Goal: Task Accomplishment & Management: Use online tool/utility

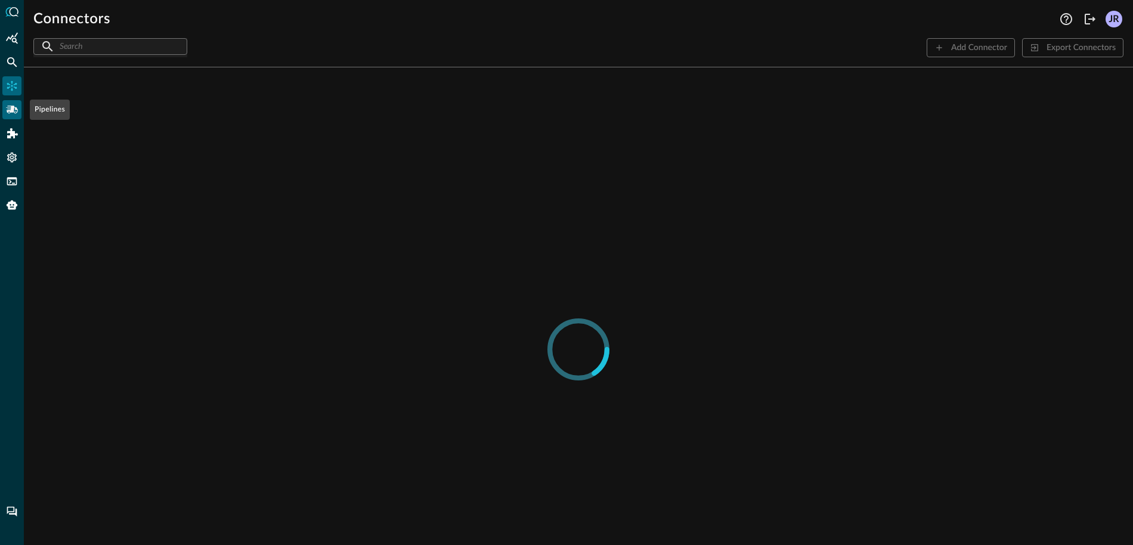
click at [17, 115] on icon "Pipelines" at bounding box center [12, 110] width 12 height 12
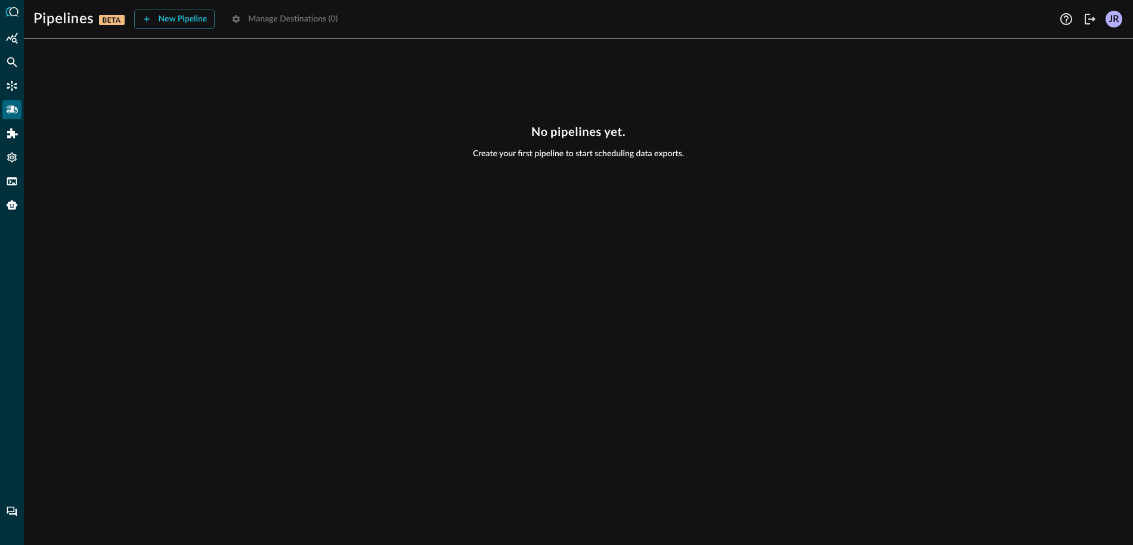
click at [266, 129] on div "No pipelines yet. Create your first pipeline to start scheduling data exports." at bounding box center [578, 142] width 1090 height 35
click at [180, 20] on div "New Pipeline" at bounding box center [183, 19] width 49 height 15
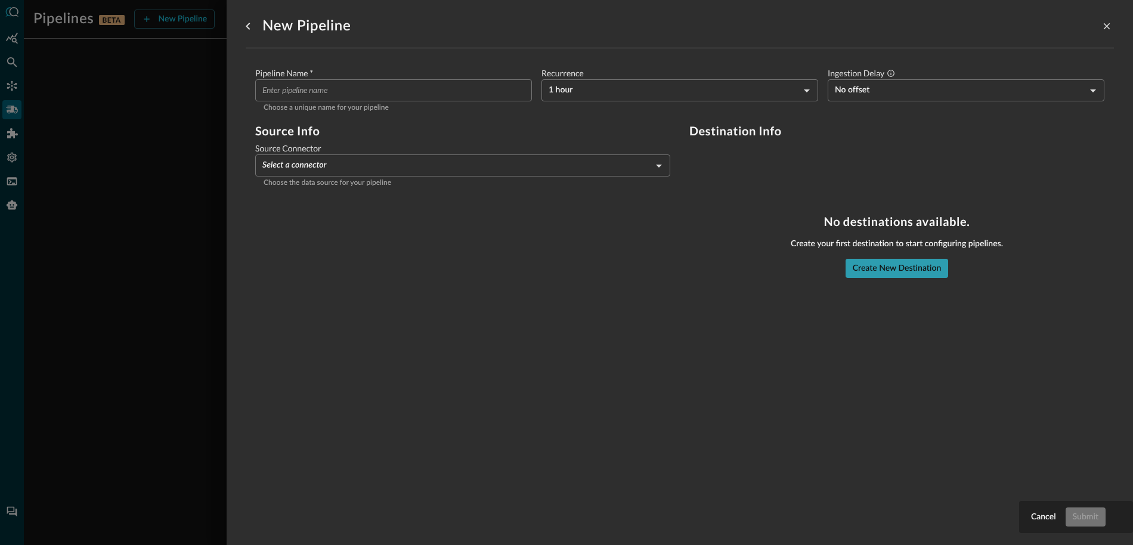
click at [875, 266] on div "Create New Destination" at bounding box center [897, 268] width 89 height 15
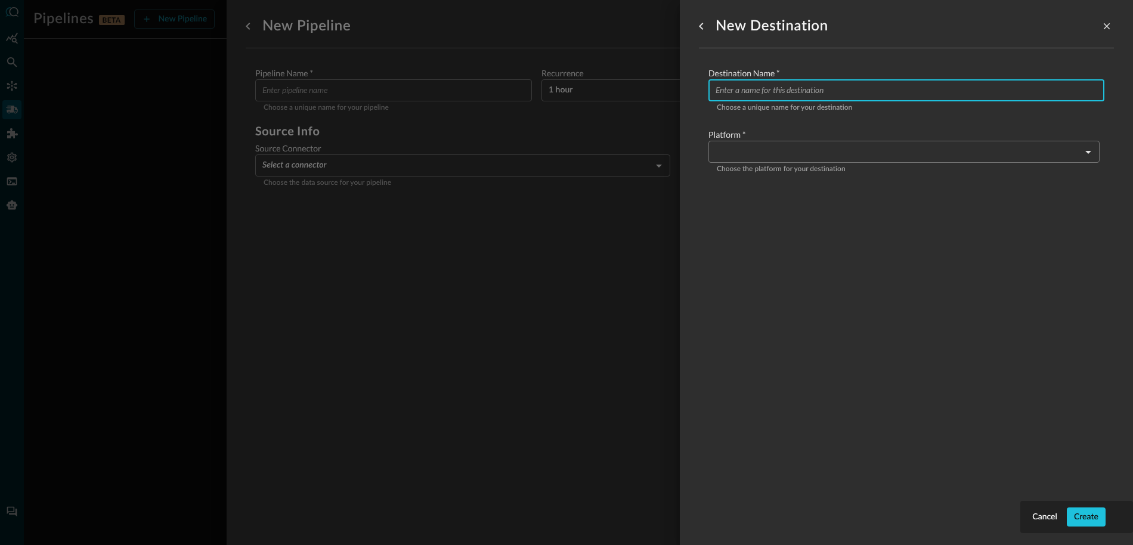
click at [855, 86] on input "Configure pipeline destination" at bounding box center [910, 90] width 389 height 22
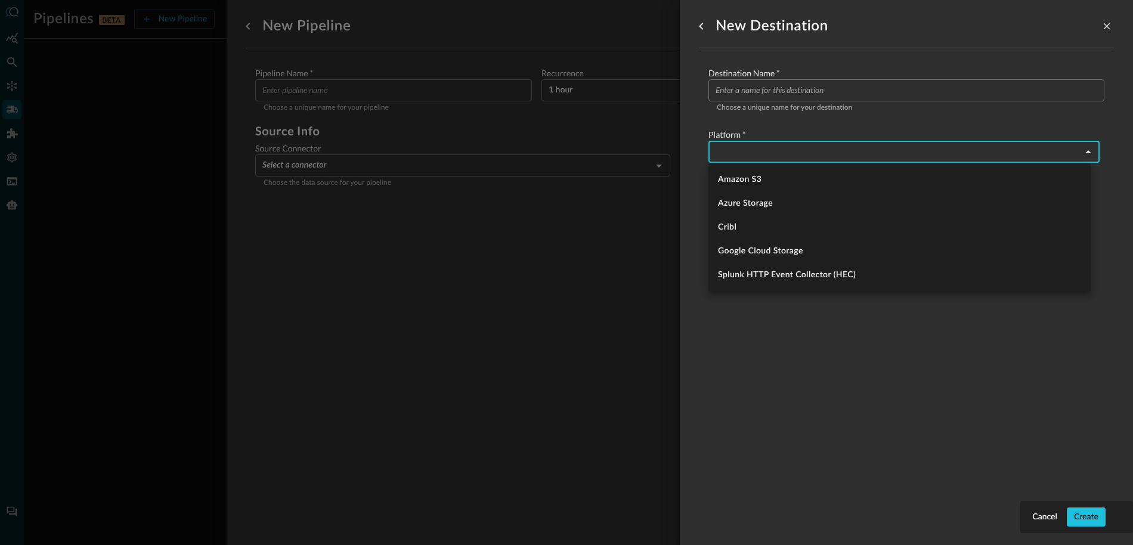
click at [821, 162] on body "Pipelines BETA New Pipeline Manage Destinations ( 0 ) Help Logout JR No pipelin…" at bounding box center [566, 272] width 1133 height 545
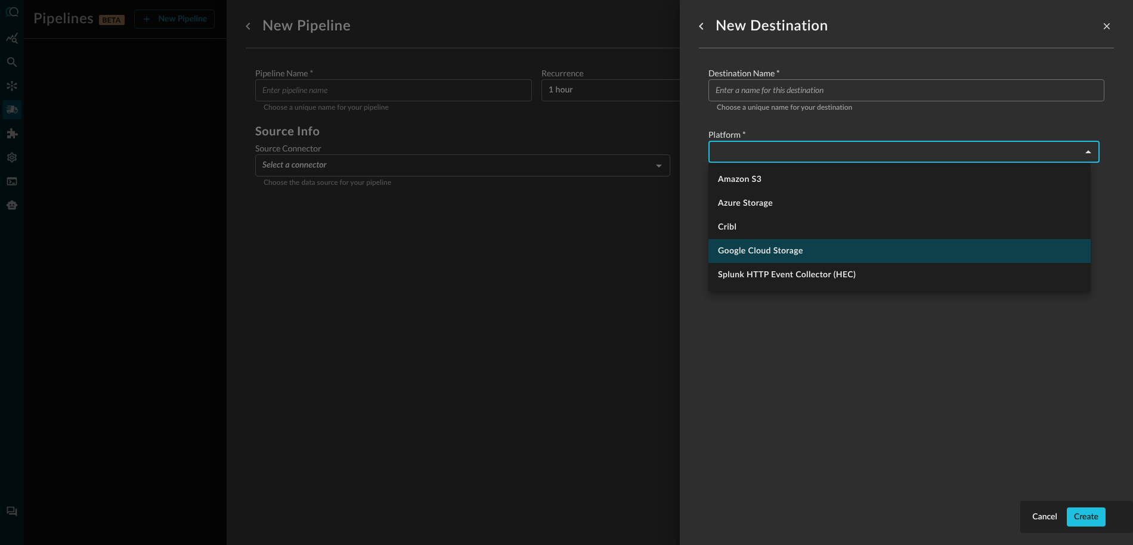
click at [766, 252] on li "Google Cloud Storage" at bounding box center [899, 251] width 382 height 24
type input "google_cloud_storage"
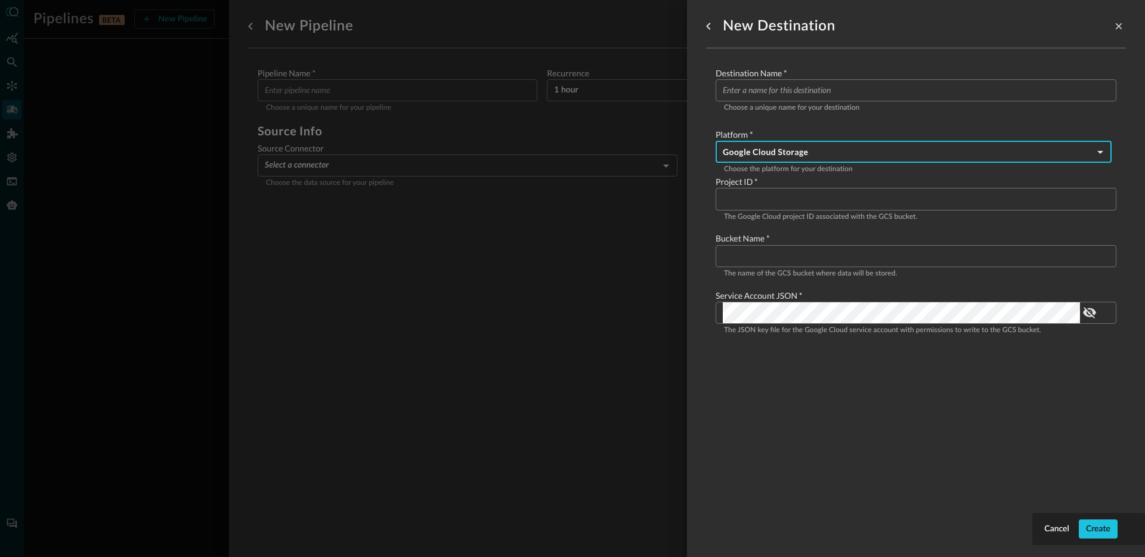
click at [784, 206] on input "Configure pipeline destination" at bounding box center [920, 199] width 394 height 22
paste input "distinguished-engineer-sandbox"
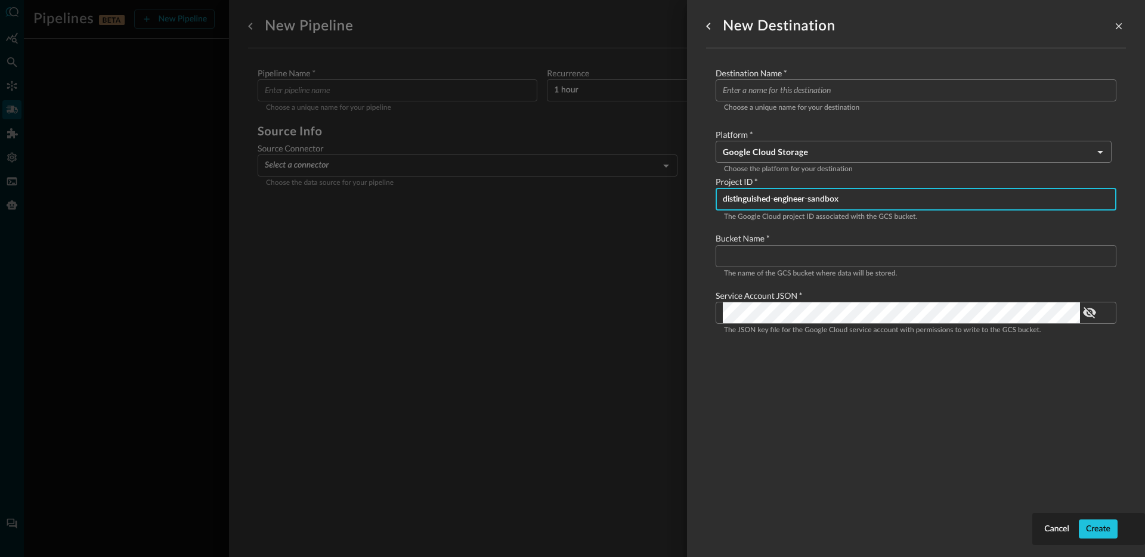
type input "distinguished-engineer-sandbox"
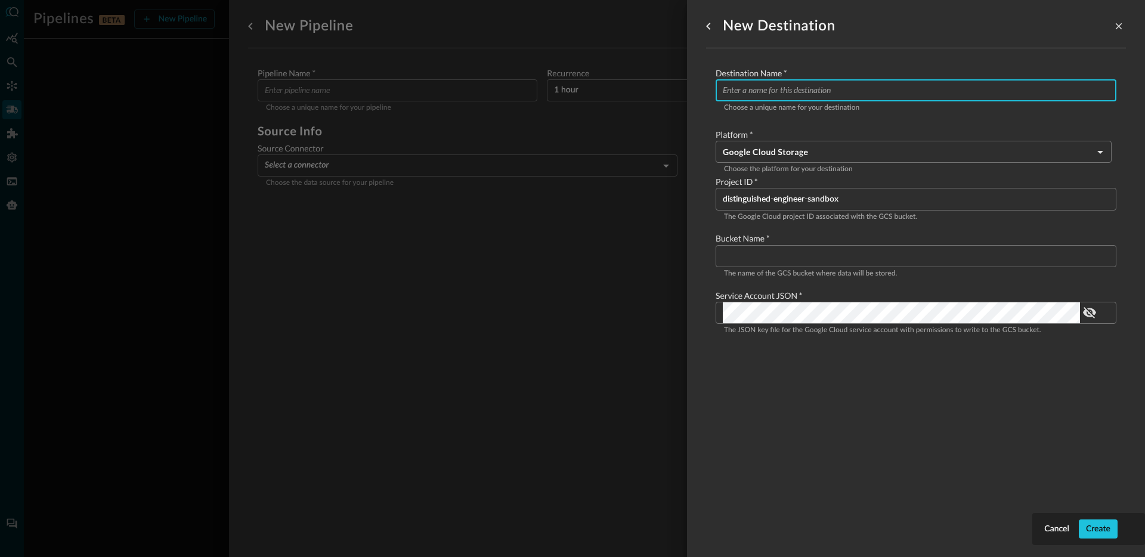
click at [827, 98] on input "Configure pipeline destination" at bounding box center [920, 90] width 394 height 22
click at [782, 92] on input "DES GCS" at bounding box center [920, 90] width 394 height 22
type input "QSB - GCS"
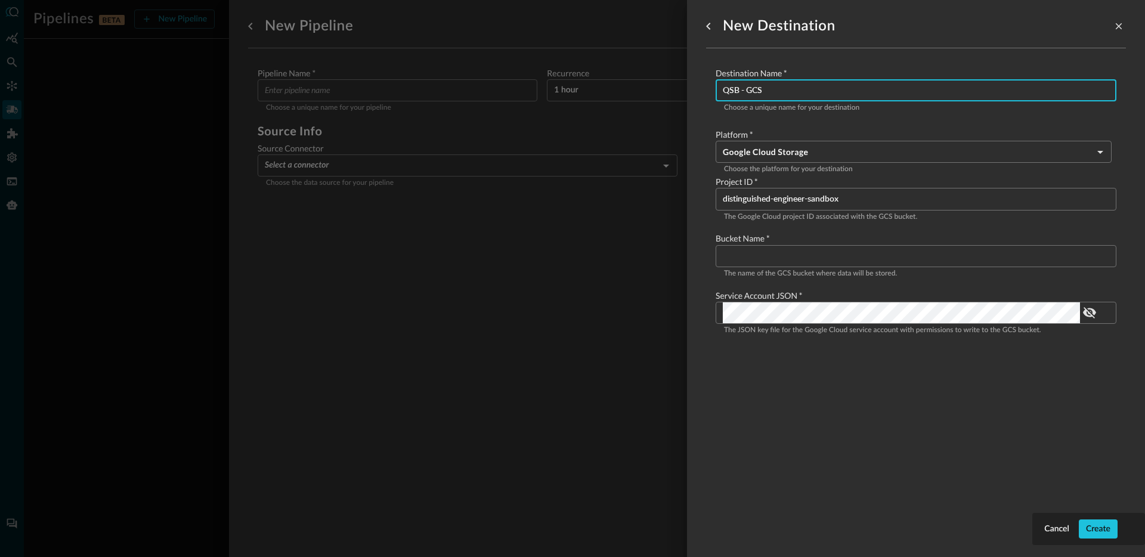
click at [785, 259] on input "Configure pipeline destination" at bounding box center [920, 256] width 394 height 22
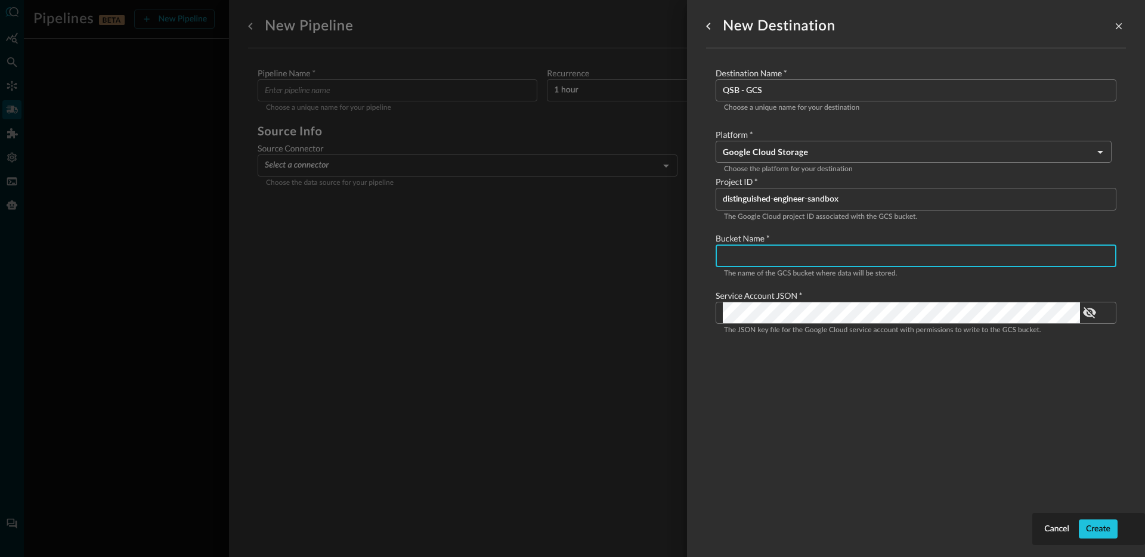
paste input "qsb-qsdp-bucket"
type input "qsb-qsdp-bucket"
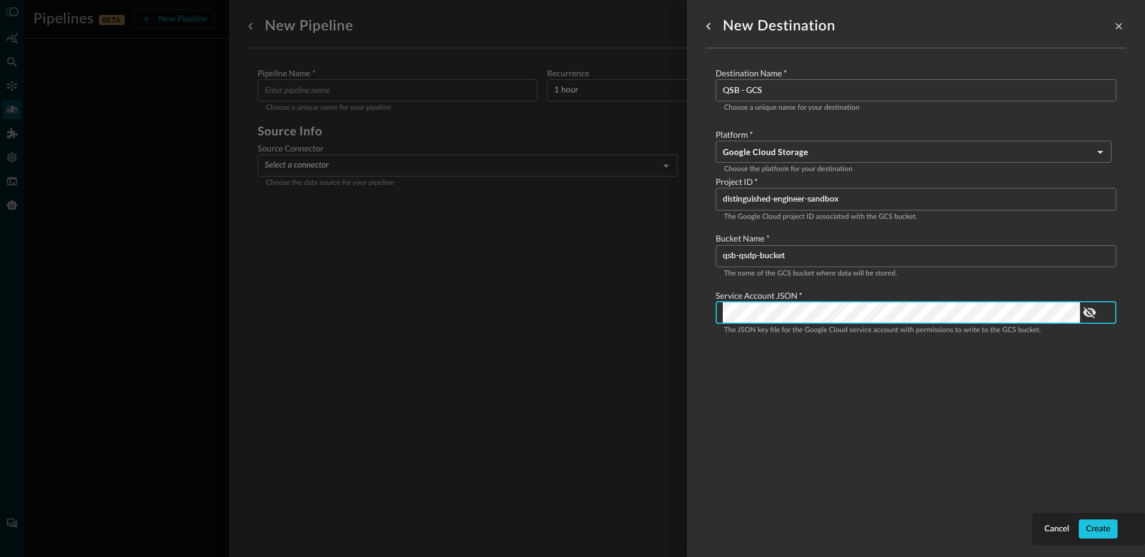
scroll to position [0, 11451]
click at [843, 421] on div "New Destination Destination Name   * QSB - GCS ​ Choose a unique name for your …" at bounding box center [916, 271] width 420 height 543
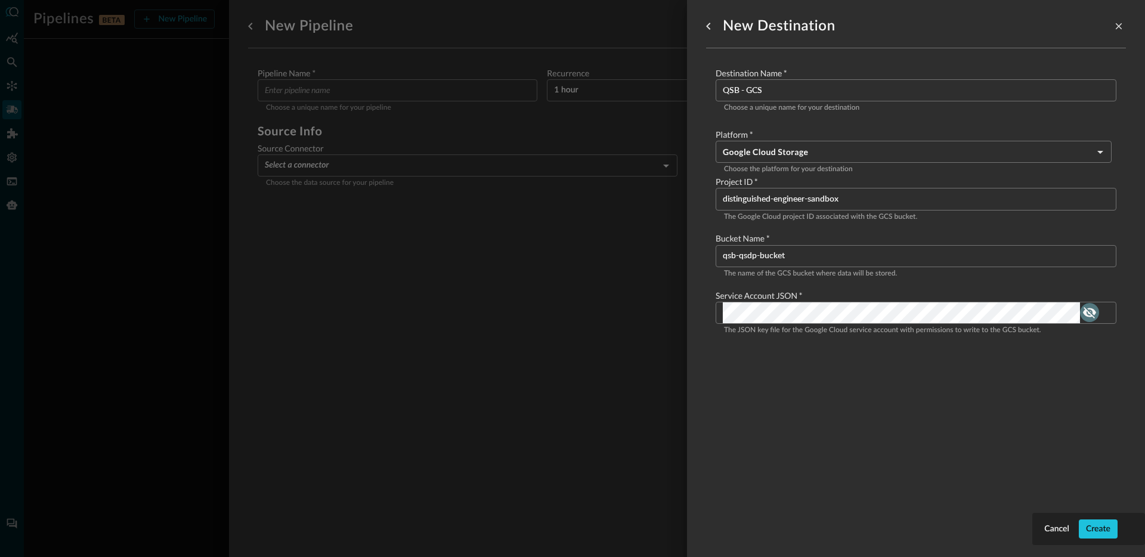
click at [1087, 312] on icon "toggle password visibility" at bounding box center [1089, 312] width 14 height 14
click at [1088, 313] on icon "toggle password visibility" at bounding box center [1089, 312] width 13 height 9
click at [955, 386] on div "New Destination Destination Name   * QSB - GCS ​ Choose a unique name for your …" at bounding box center [916, 271] width 420 height 543
click at [1096, 527] on div "Create" at bounding box center [1098, 529] width 24 height 15
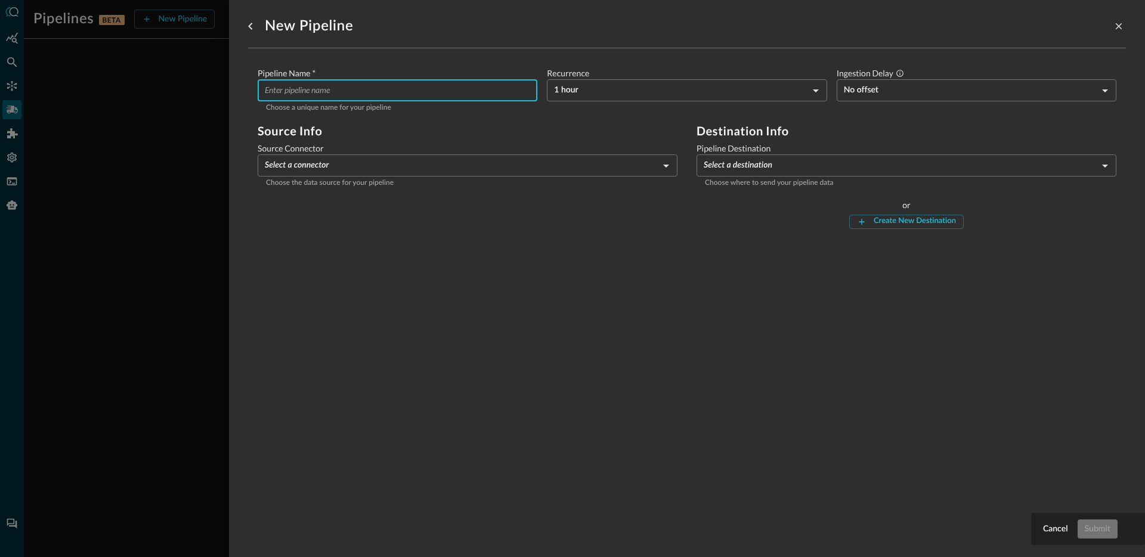
click at [363, 85] on input "Pipeline Name   *" at bounding box center [401, 90] width 273 height 22
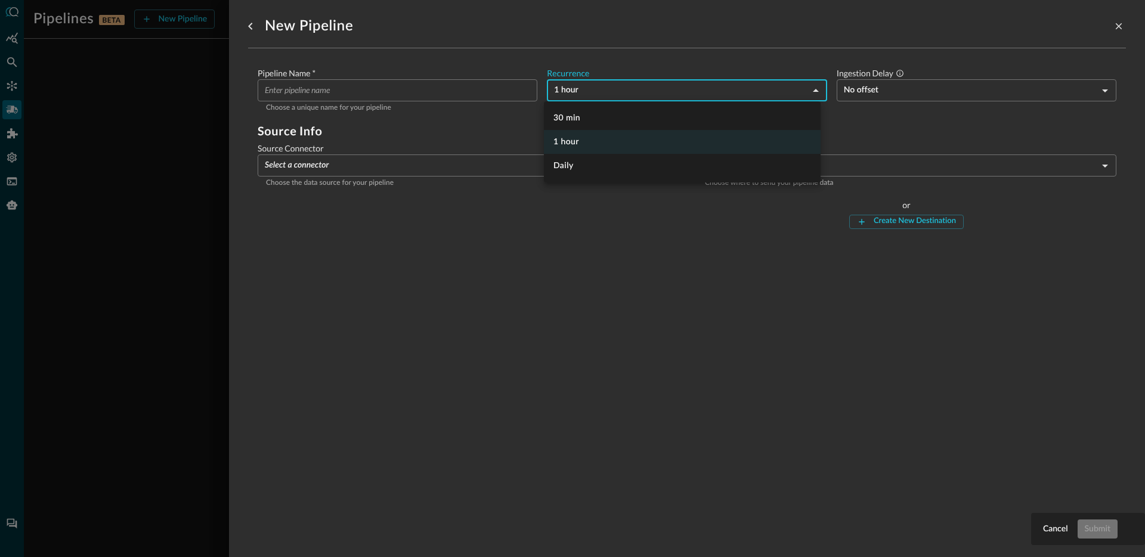
click at [629, 92] on body "Pipelines BETA New Pipeline Manage Destinations ( 1 ) Help Logout JR No pipelin…" at bounding box center [572, 278] width 1145 height 557
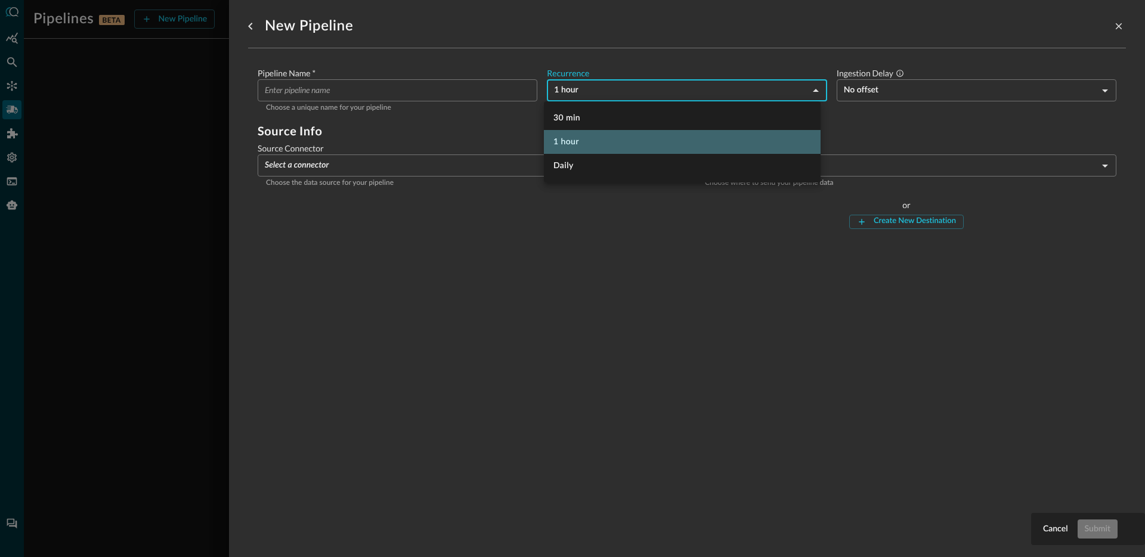
click at [590, 148] on li "1 hour" at bounding box center [682, 142] width 277 height 24
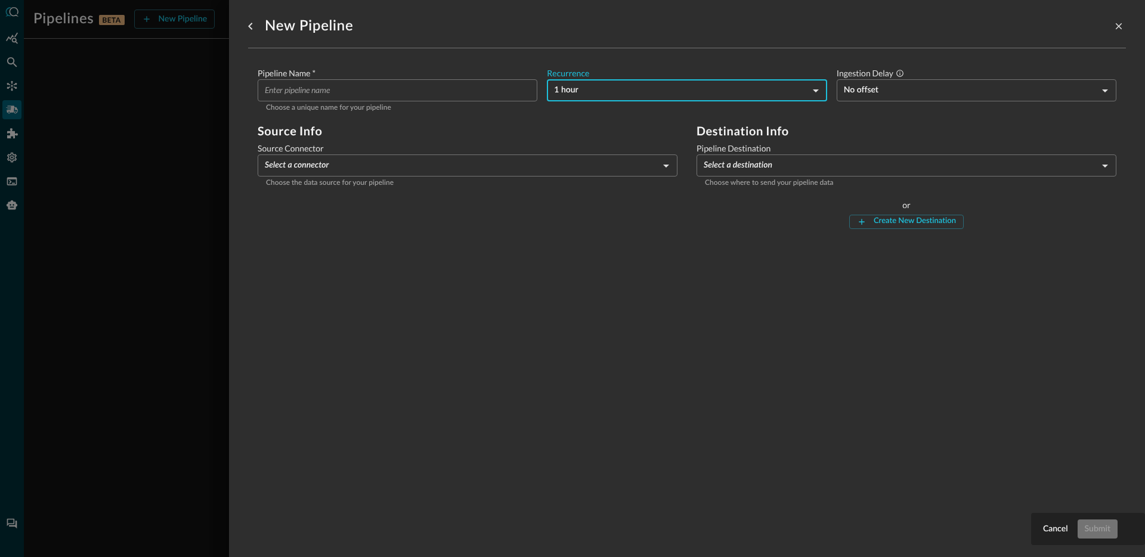
click at [565, 125] on h2 "Source Info" at bounding box center [468, 131] width 420 height 14
click at [884, 95] on body "Pipelines BETA New Pipeline Manage Destinations ( 1 ) Help Logout JR No pipelin…" at bounding box center [572, 278] width 1145 height 557
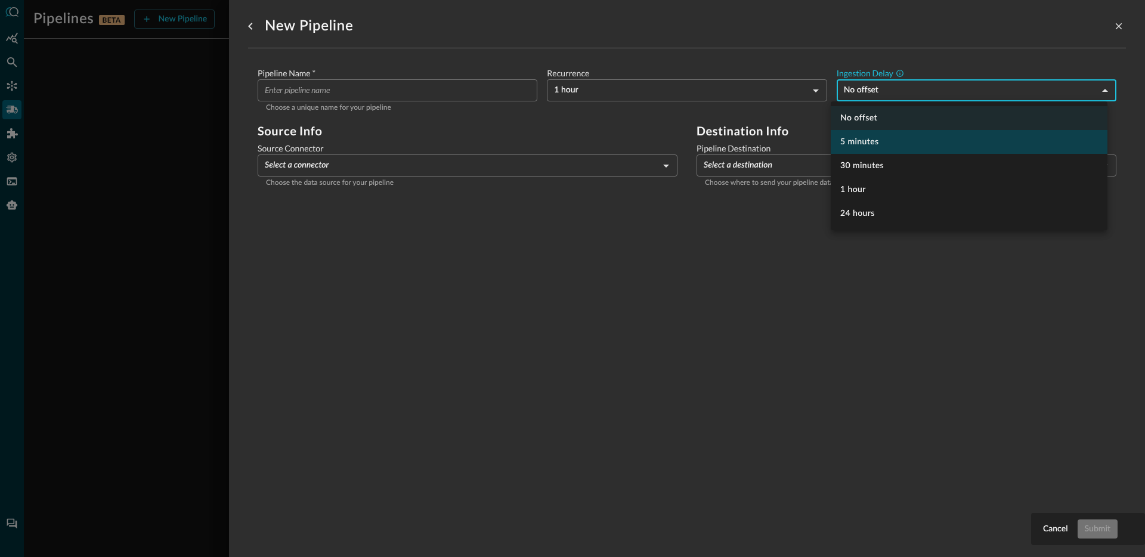
click at [859, 141] on li "5 minutes" at bounding box center [969, 142] width 277 height 24
type input "300"
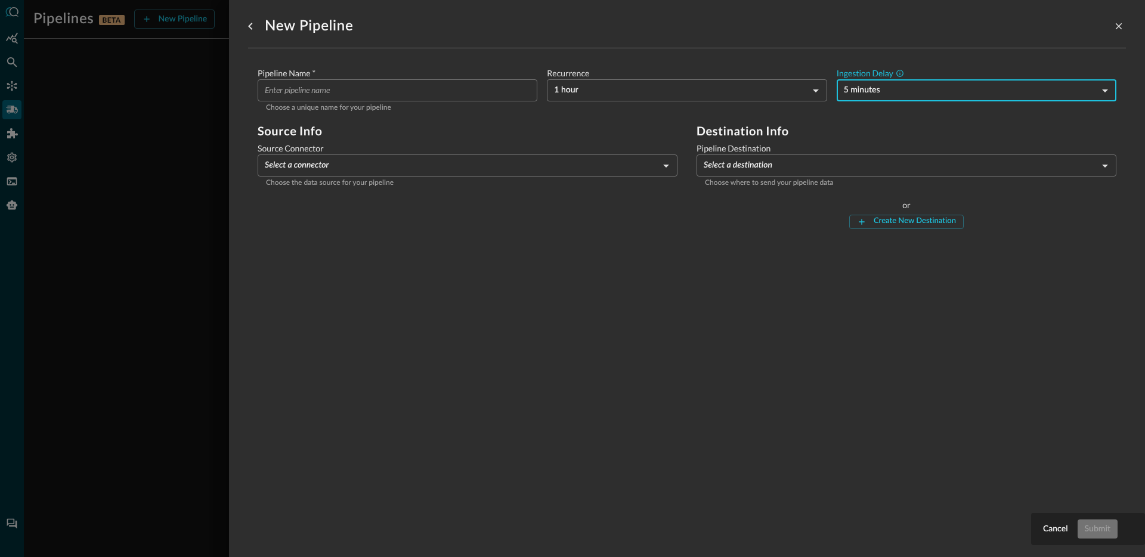
click at [617, 119] on form "Pipeline Name   * ​ Choose a unique name for your pipeline Recurrence 1 hour HO…" at bounding box center [687, 148] width 859 height 162
click at [379, 151] on label "Source Connector" at bounding box center [468, 149] width 420 height 12
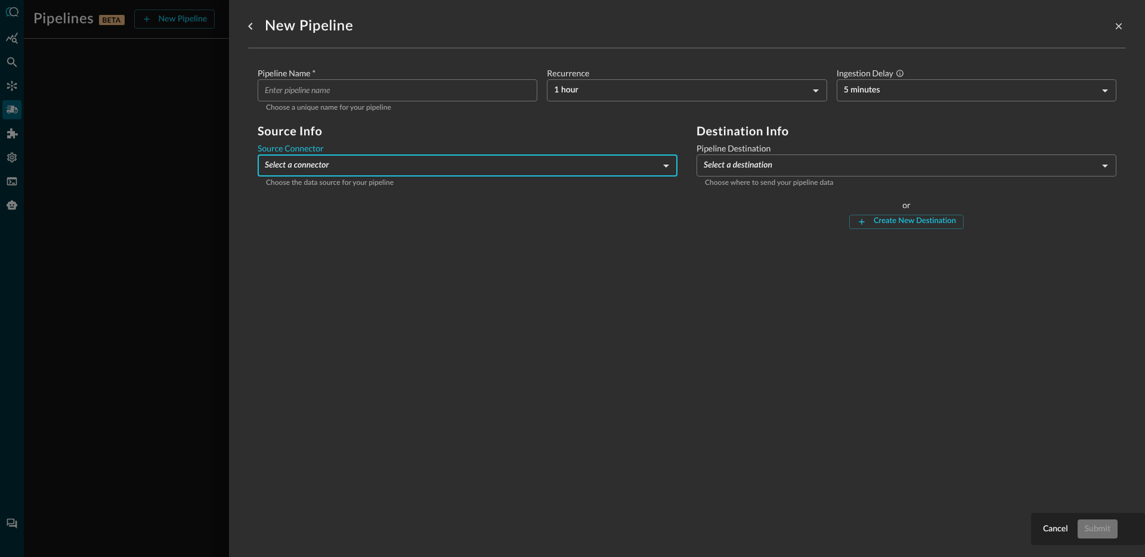
click at [382, 163] on body "Pipelines BETA New Pipeline Manage Destinations ( 1 ) Help Logout JR No pipelin…" at bounding box center [572, 278] width 1145 height 557
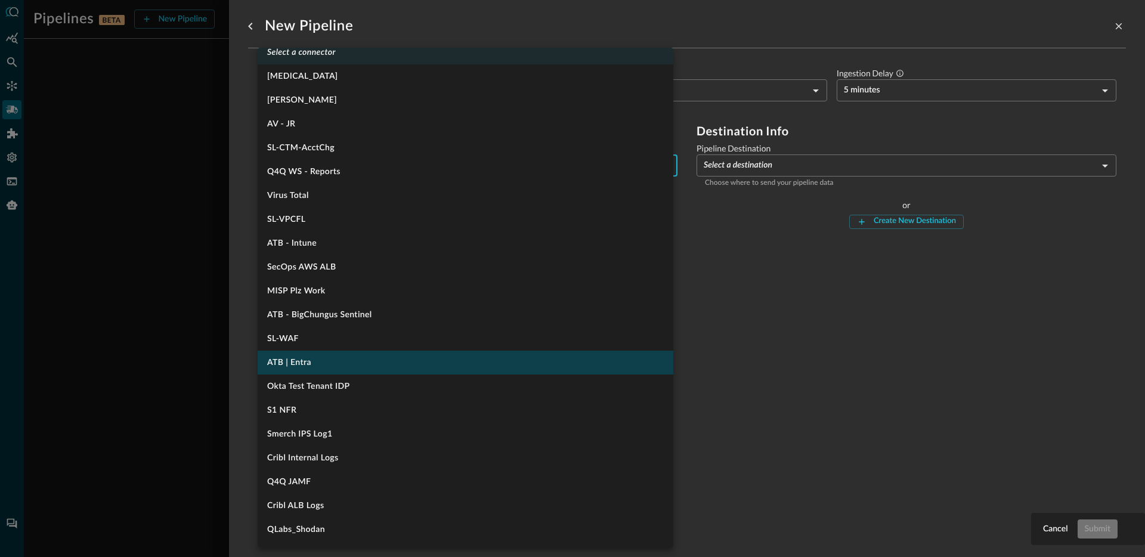
scroll to position [11, 0]
click at [377, 370] on li "ATB | Entra" at bounding box center [466, 363] width 416 height 24
type input "1334"
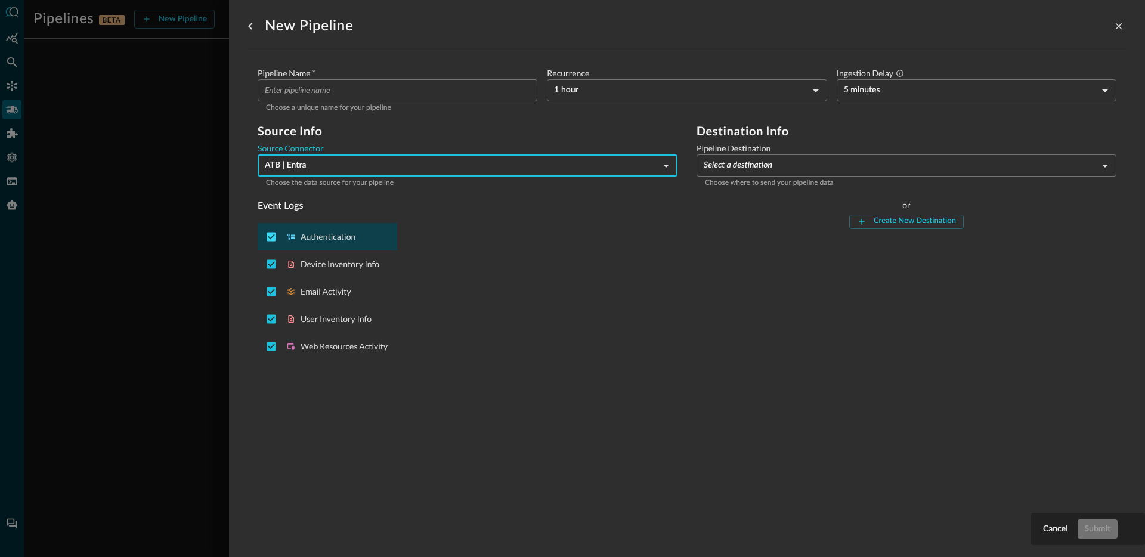
click at [271, 239] on input "Deselect Authentication event type" at bounding box center [271, 236] width 23 height 23
checkbox input "false"
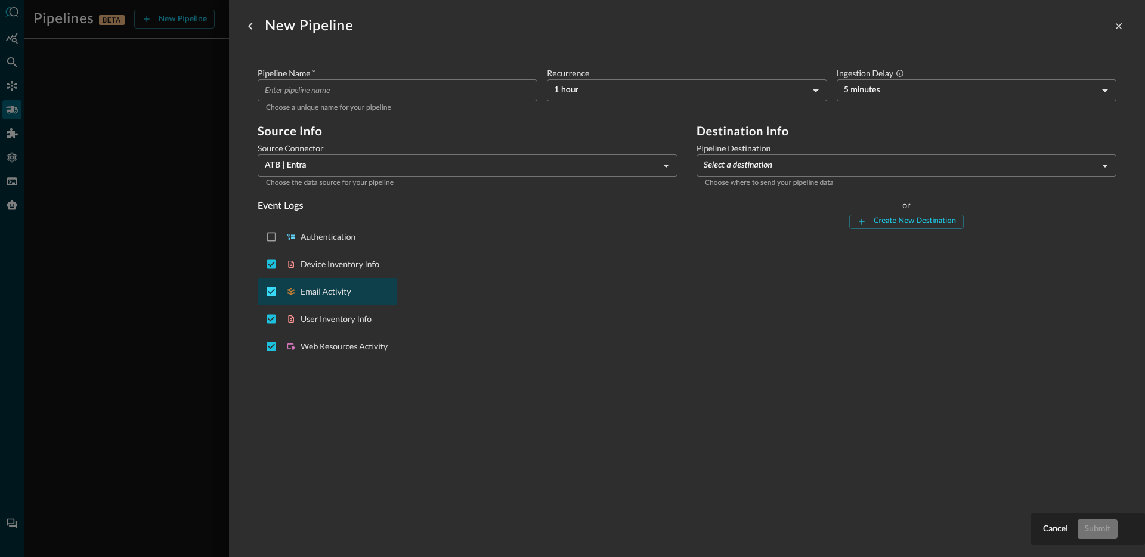
click at [267, 290] on input "Deselect Email Activity event type" at bounding box center [271, 291] width 23 height 23
checkbox input "false"
click at [269, 321] on input "Deselect User Inventory Info event type" at bounding box center [271, 319] width 23 height 23
checkbox input "false"
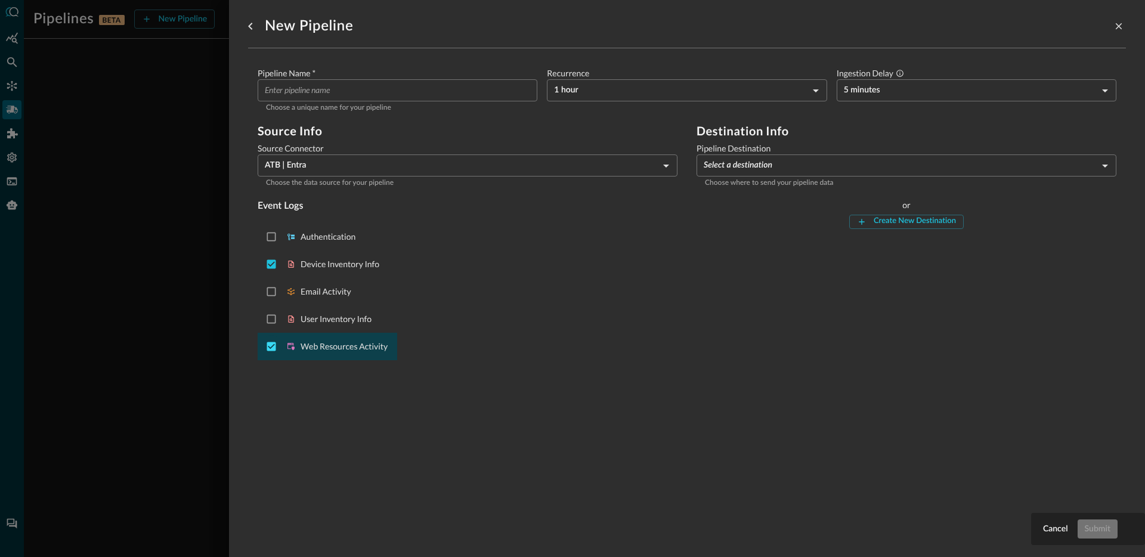
click at [270, 344] on input "Deselect Web Resources Activity event type" at bounding box center [271, 346] width 23 height 23
checkbox input "false"
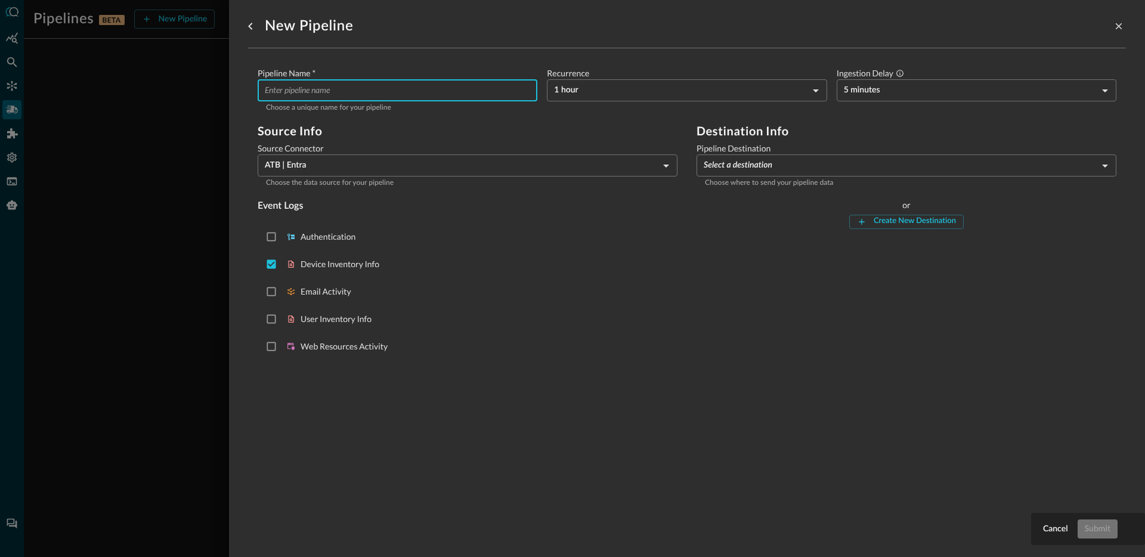
click at [380, 82] on input "Pipeline Name   *" at bounding box center [401, 90] width 273 height 22
type input "Entra Devices To GCS"
click at [810, 155] on body "Pipelines BETA New Pipeline Manage Destinations ( 1 ) Help Logout JR No pipelin…" at bounding box center [572, 278] width 1145 height 557
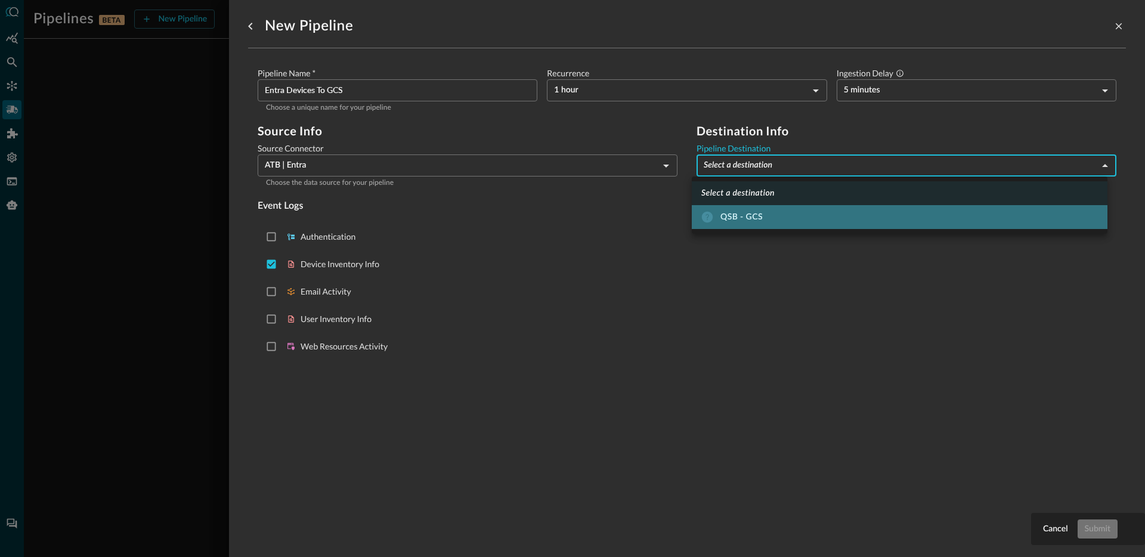
click at [762, 215] on div "QSB - GCS" at bounding box center [731, 217] width 61 height 12
type input "6"
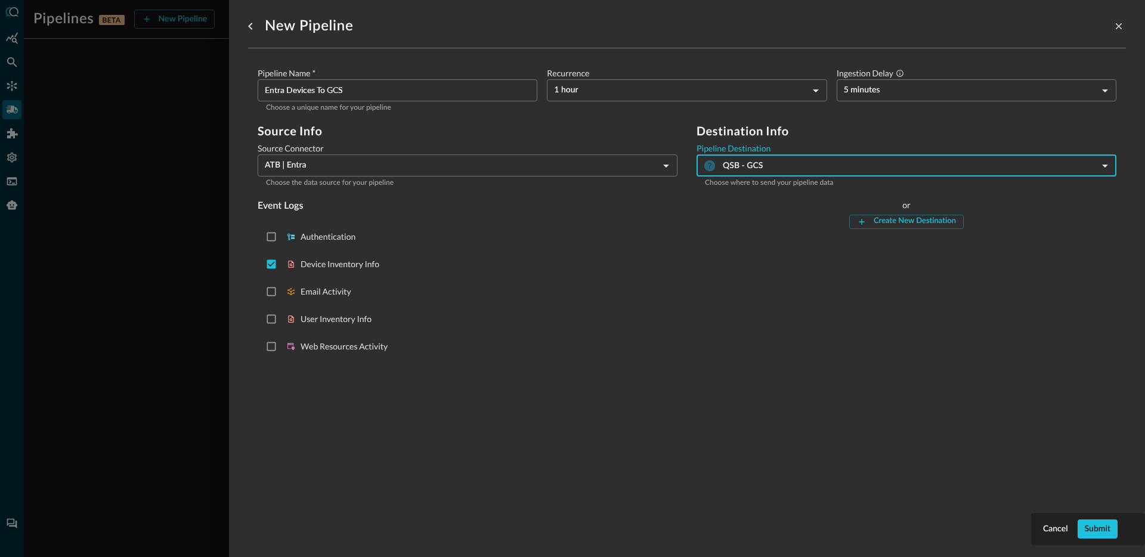
click at [739, 301] on div "Destination Info Pipeline Destination QSB - GCS 6 ​ Choose where to send your p…" at bounding box center [907, 244] width 420 height 241
click at [1113, 527] on button "Submit" at bounding box center [1098, 528] width 40 height 19
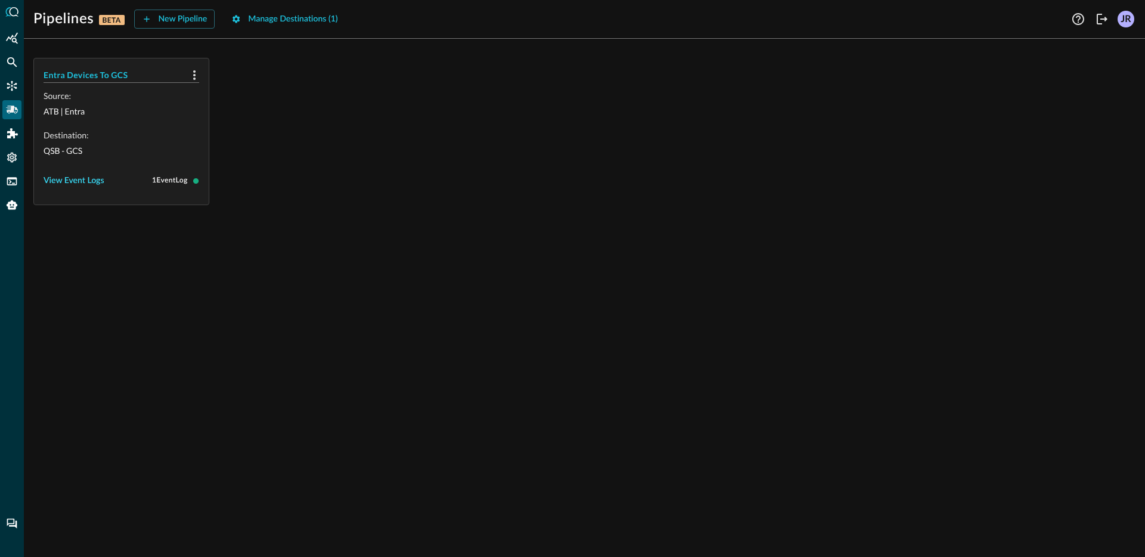
click at [45, 183] on div "View Event Logs" at bounding box center [74, 181] width 61 height 15
click at [63, 214] on div "Close Event Logs" at bounding box center [75, 216] width 63 height 15
click at [196, 181] on icon at bounding box center [195, 180] width 5 height 5
click at [174, 183] on span "1 Event Log" at bounding box center [170, 181] width 36 height 10
click at [79, 188] on button "View Event Logs" at bounding box center [74, 180] width 61 height 19
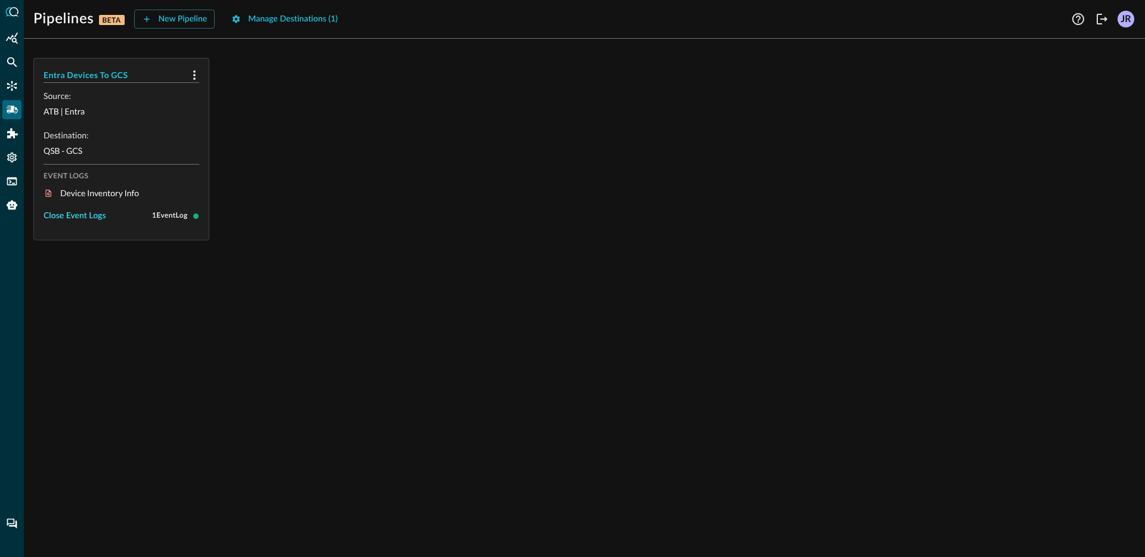
click at [78, 216] on div "Close Event Logs" at bounding box center [75, 216] width 63 height 15
click at [73, 187] on div "View Event Logs" at bounding box center [74, 181] width 61 height 15
click at [66, 214] on div "Close Event Logs" at bounding box center [75, 216] width 63 height 15
click at [89, 70] on h5 "Entra Devices To GCS" at bounding box center [114, 75] width 141 height 12
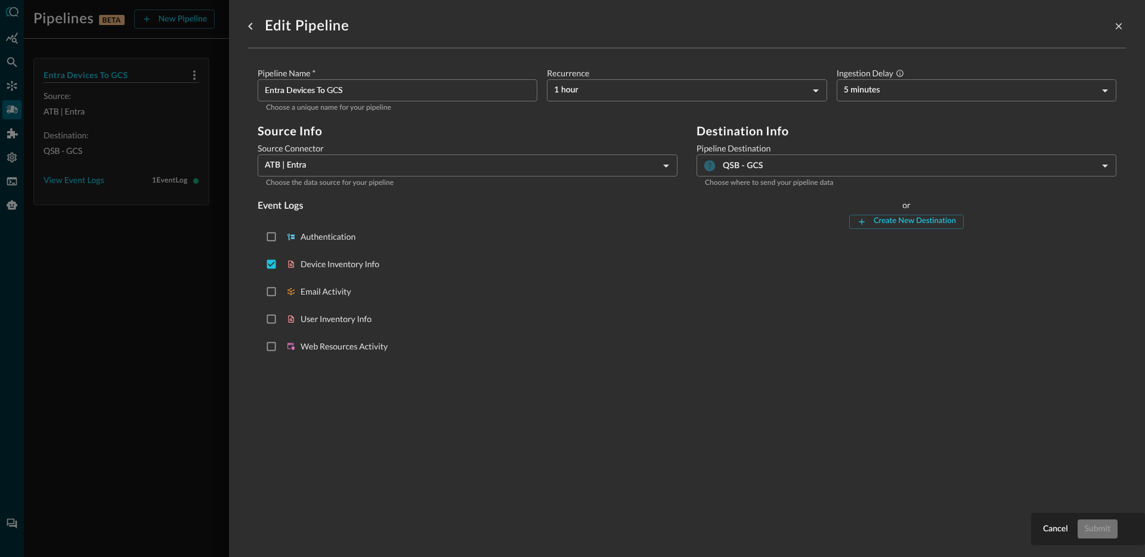
click at [126, 262] on div at bounding box center [572, 278] width 1145 height 557
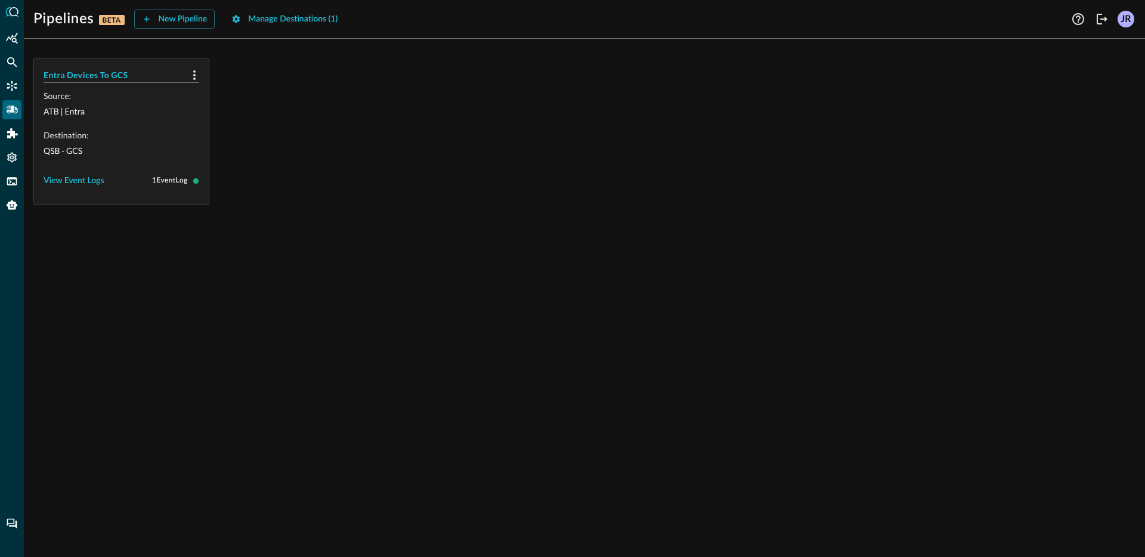
click at [463, 186] on div "Entra Devices To GCS Source: ATB | Entra Destination: QSB - GCS View Event Logs…" at bounding box center [584, 131] width 1102 height 147
click at [294, 16] on div "Manage Destinations ( 1 )" at bounding box center [292, 19] width 89 height 15
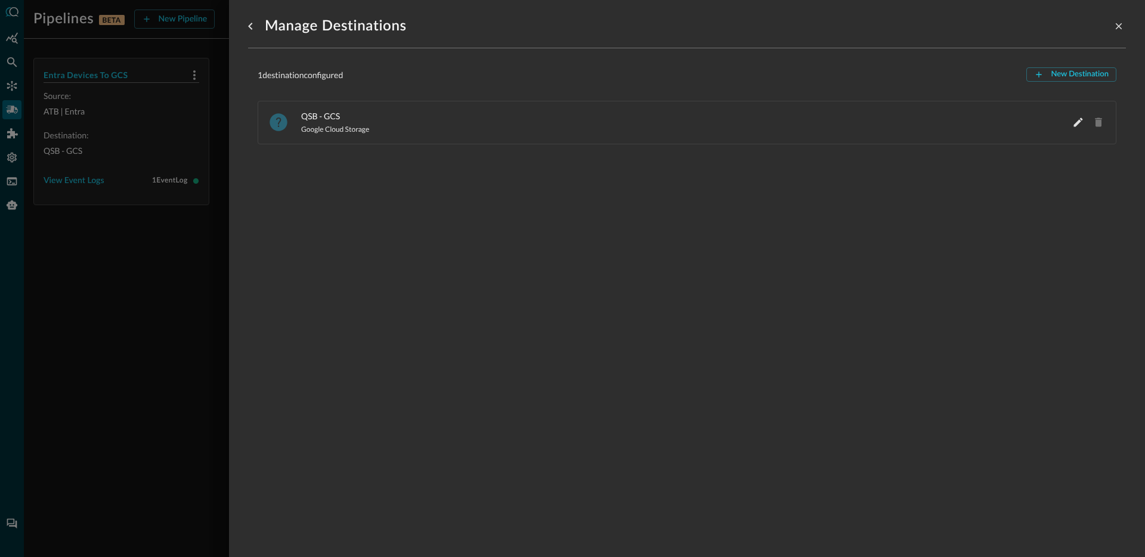
click at [136, 278] on div at bounding box center [572, 278] width 1145 height 557
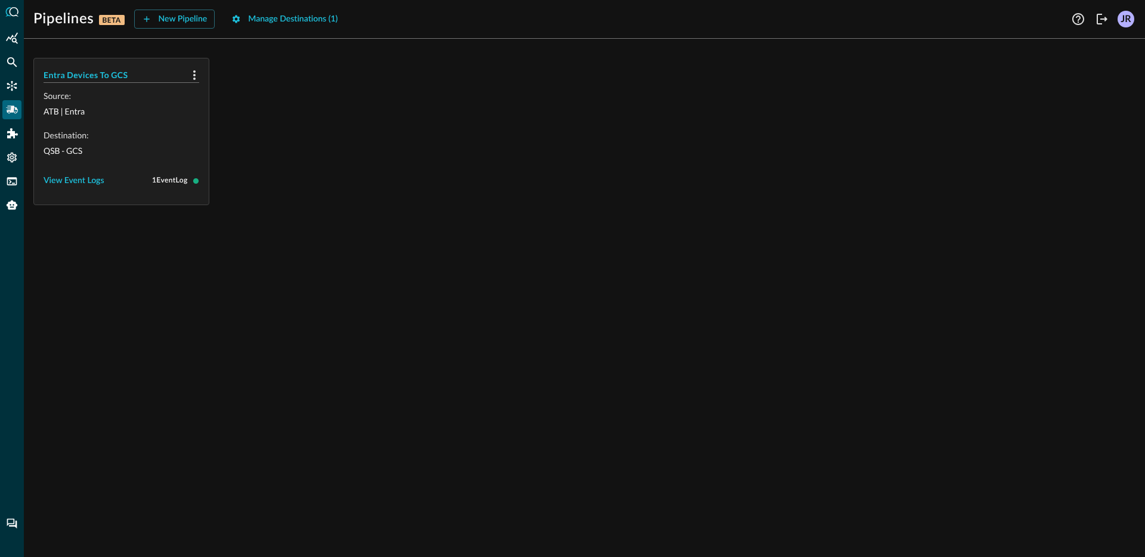
click at [683, 176] on div "Entra Devices To GCS Source: ATB | Entra Destination: QSB - GCS View Event Logs…" at bounding box center [584, 131] width 1102 height 147
click at [162, 23] on div "New Pipeline" at bounding box center [183, 19] width 49 height 15
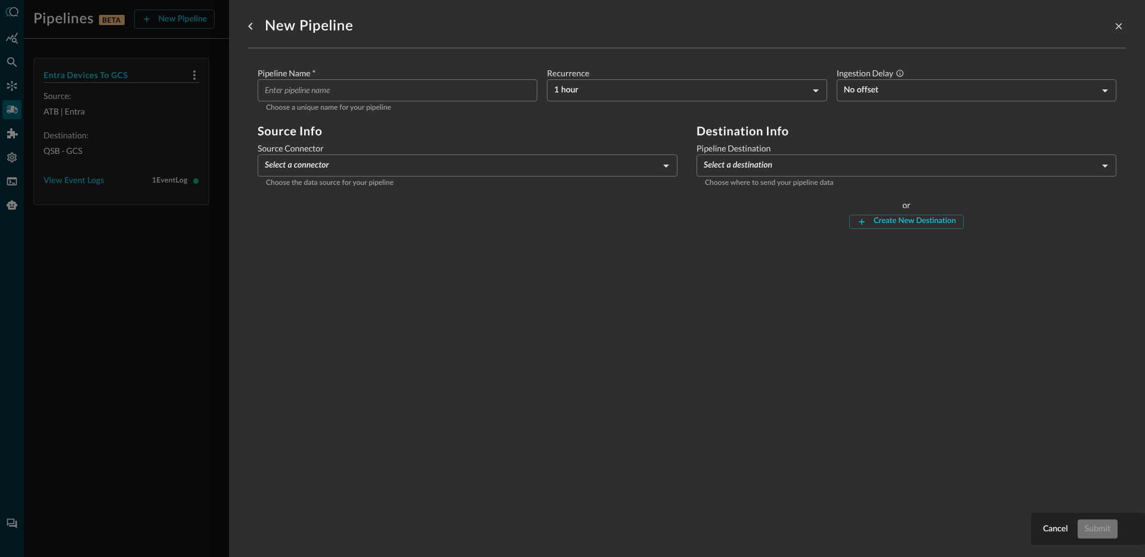
click at [521, 276] on div "New Pipeline Pipeline Name   * ​ Choose a unique name for your pipeline Recurre…" at bounding box center [687, 271] width 878 height 543
click at [173, 241] on div at bounding box center [572, 278] width 1145 height 557
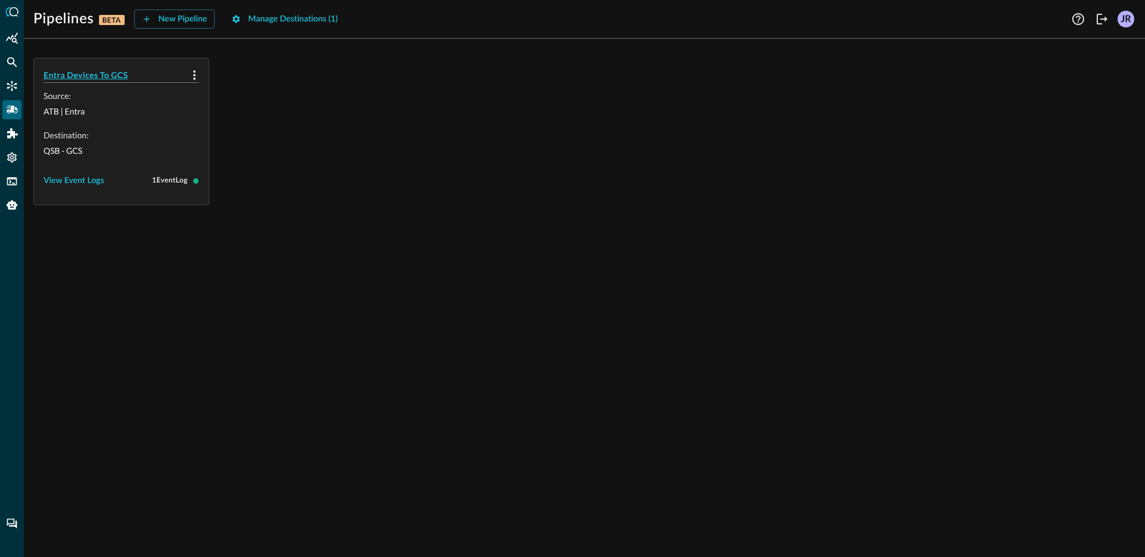
click at [98, 73] on h5 "Entra Devices To GCS" at bounding box center [114, 75] width 141 height 12
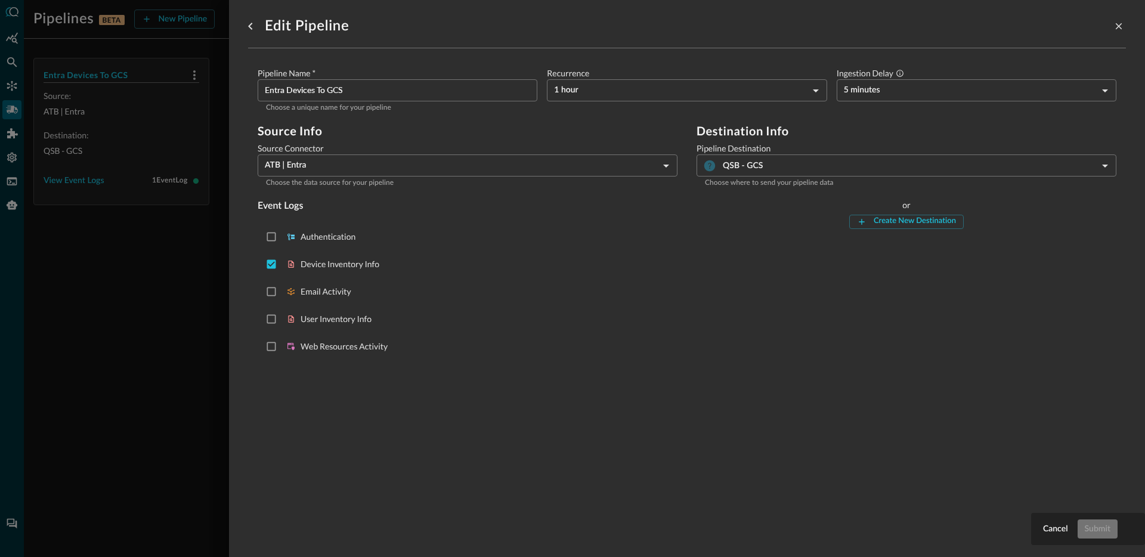
click at [89, 274] on div at bounding box center [572, 278] width 1145 height 557
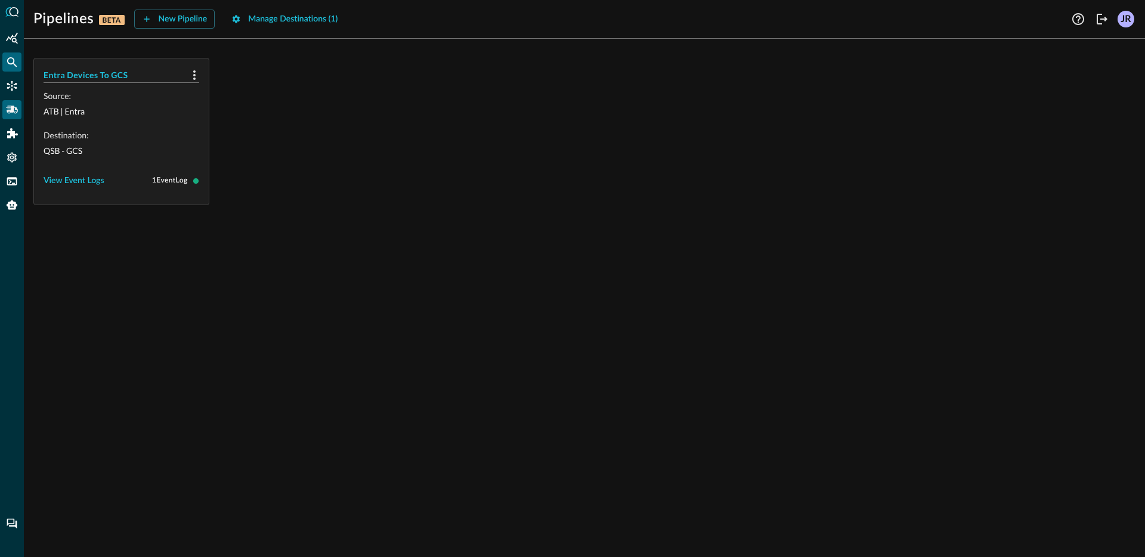
click at [15, 63] on icon "Federated Search" at bounding box center [12, 62] width 12 height 12
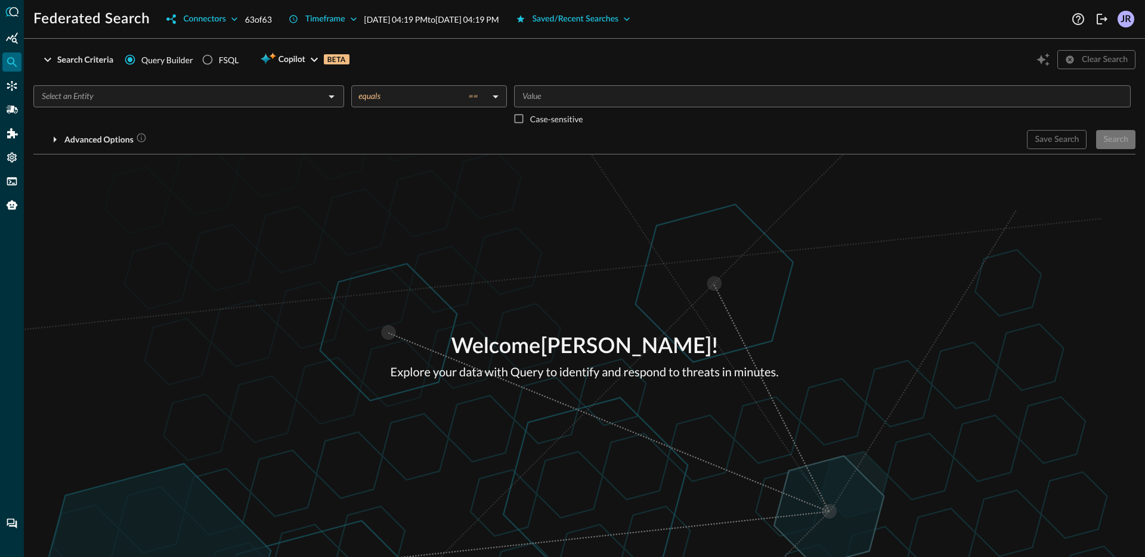
click at [172, 95] on input "text" at bounding box center [179, 96] width 284 height 15
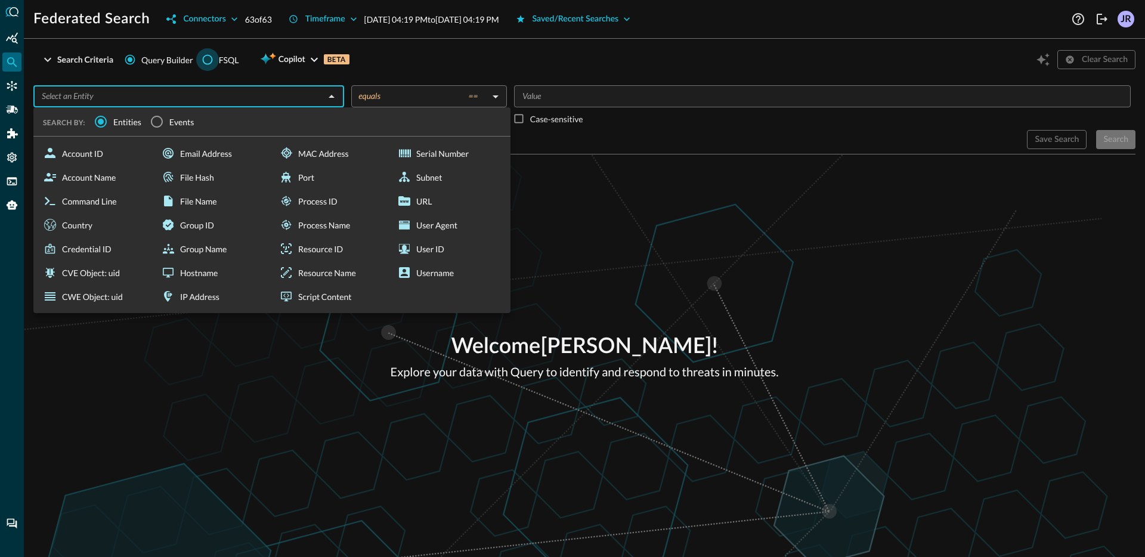
click at [202, 65] on input "FSQL" at bounding box center [207, 59] width 23 height 23
radio input "true"
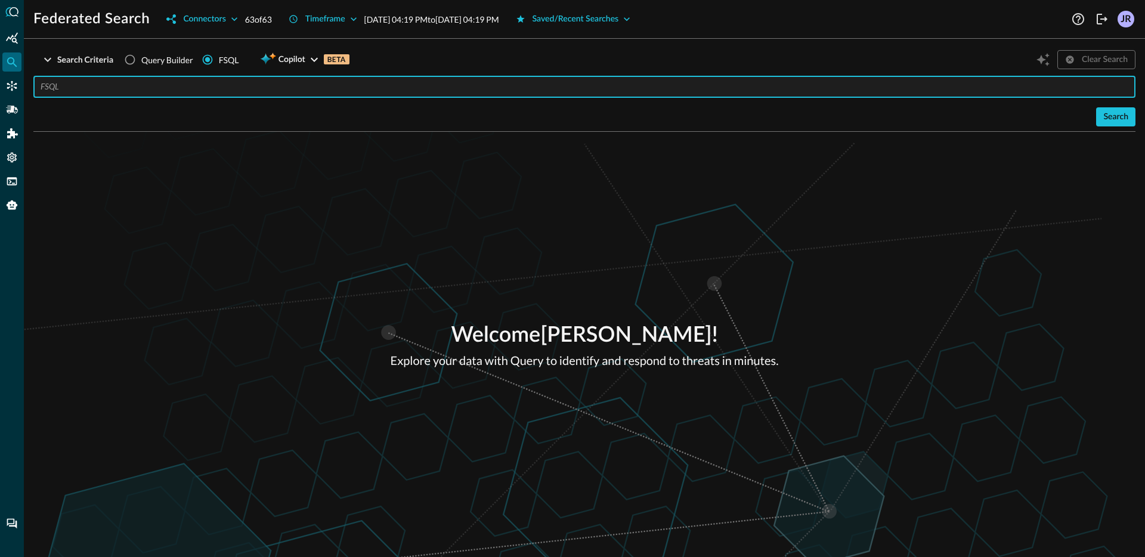
click at [182, 97] on input "text" at bounding box center [588, 87] width 1095 height 22
type input "QUERY (incident_finding + detection_finding).* AFTER 24h"
click at [1127, 125] on button "Search" at bounding box center [1115, 116] width 39 height 19
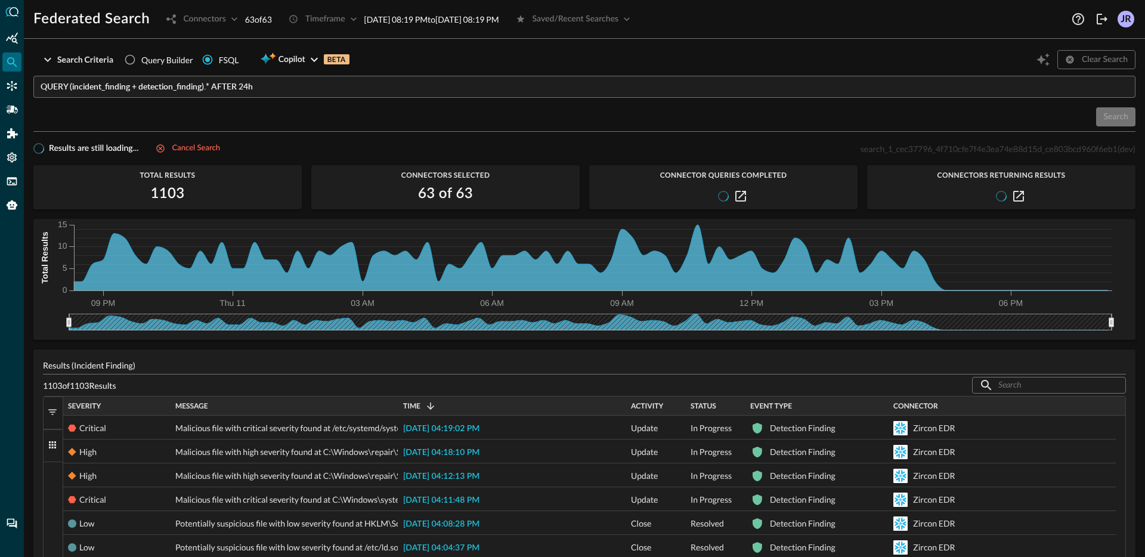
click at [51, 406] on button "Filters" at bounding box center [53, 413] width 19 height 33
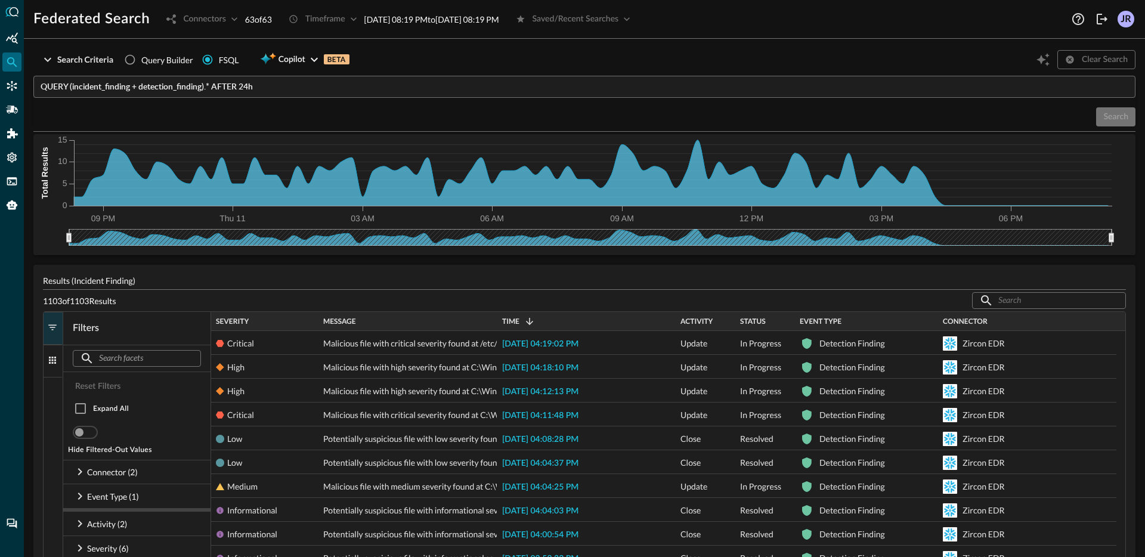
scroll to position [202, 0]
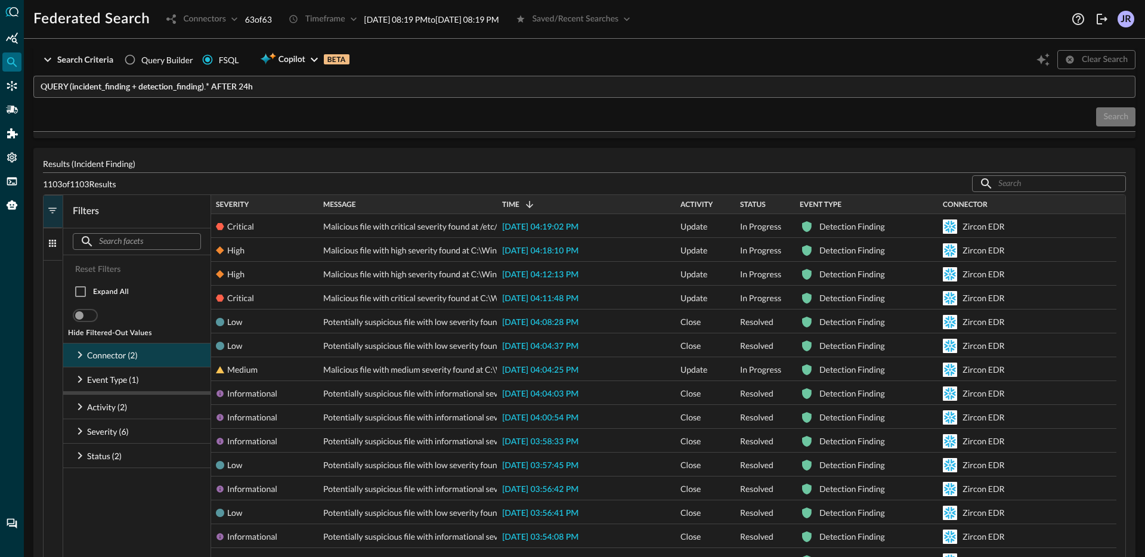
click at [81, 358] on icon at bounding box center [80, 355] width 14 height 14
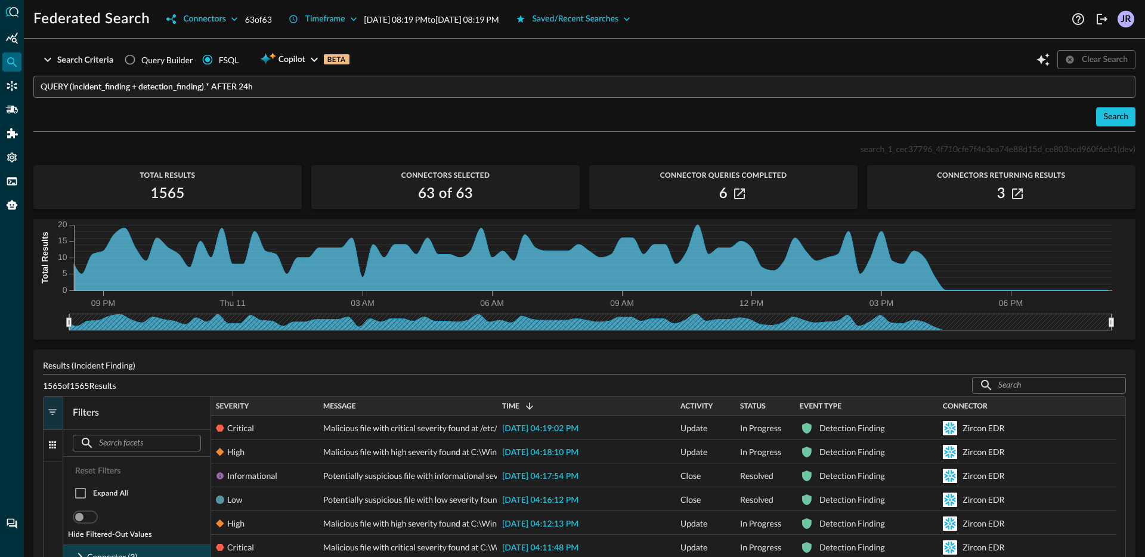
scroll to position [200, 0]
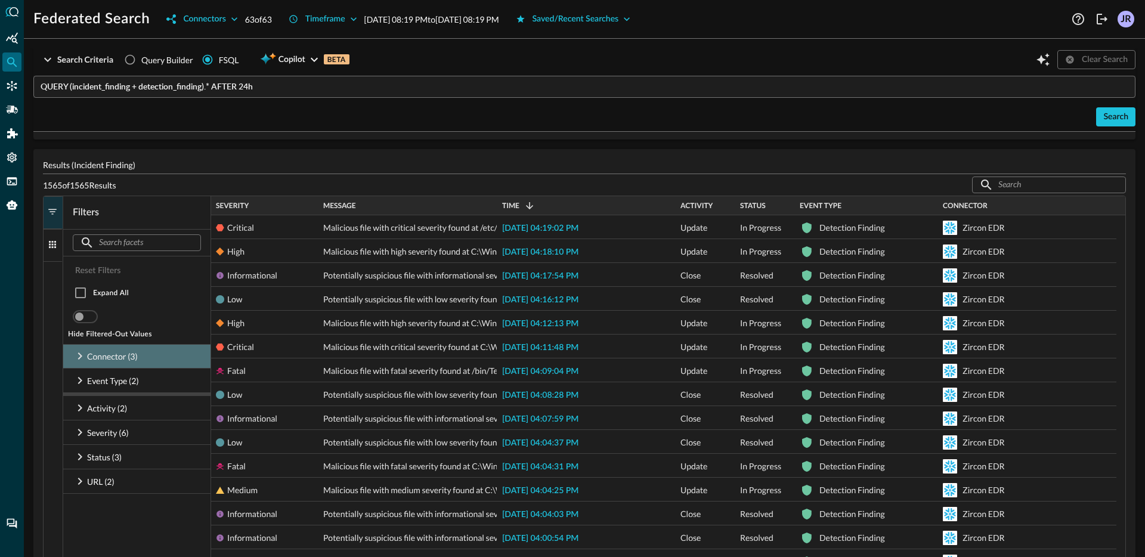
click at [85, 356] on icon at bounding box center [80, 356] width 14 height 14
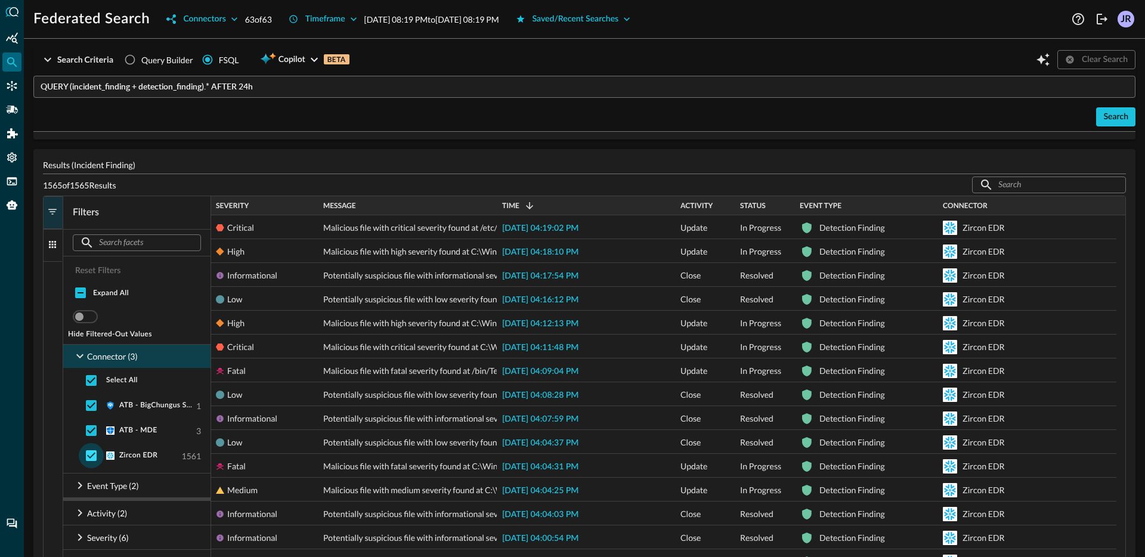
click at [91, 457] on input "checkbox" at bounding box center [91, 455] width 25 height 25
checkbox input "false"
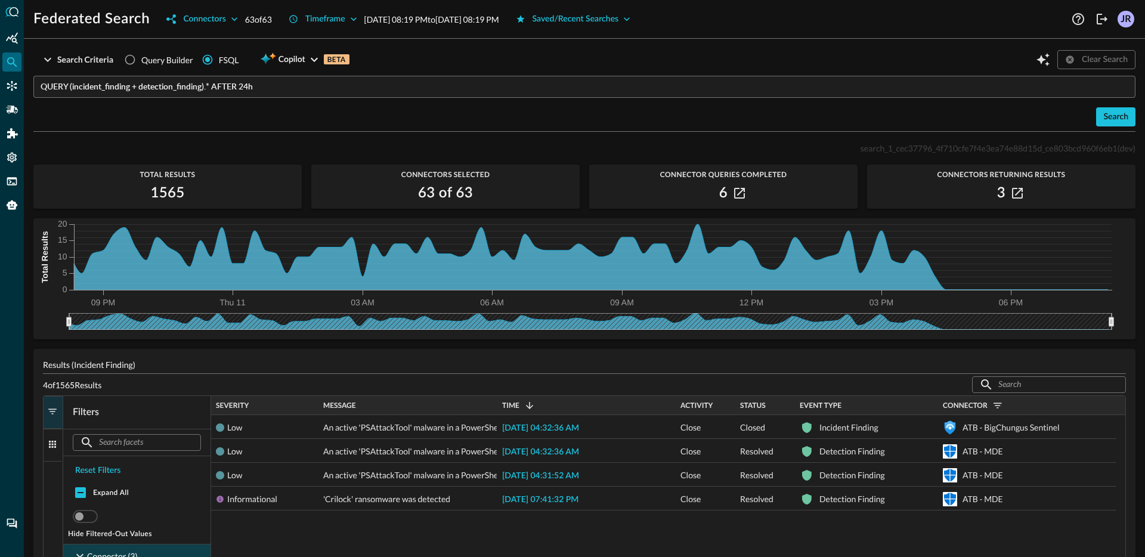
scroll to position [0, 0]
click at [299, 90] on input "QUERY (incident_finding + detection_finding).* AFTER 24h" at bounding box center [588, 87] width 1095 height 22
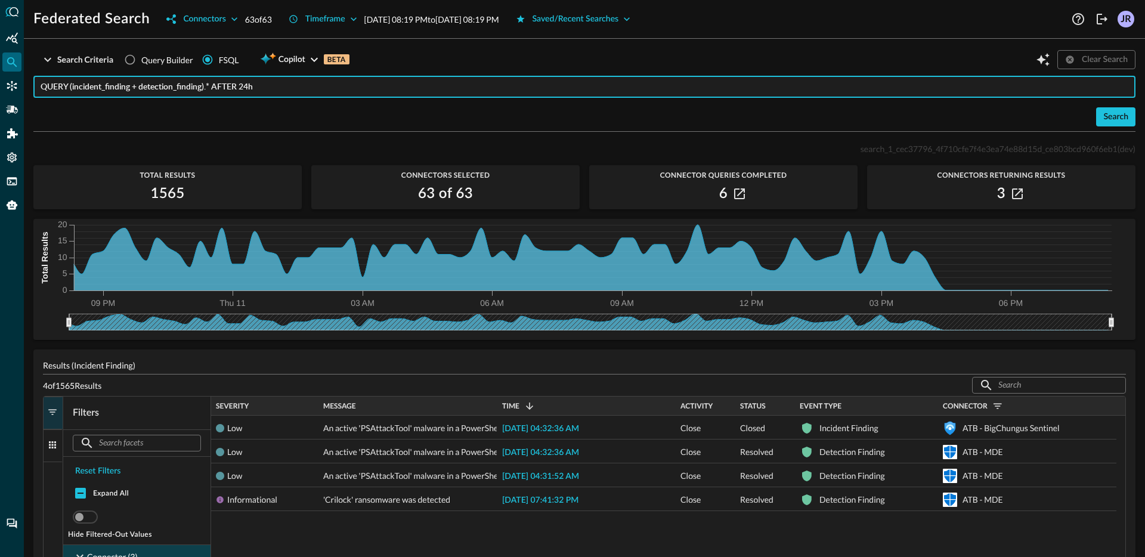
click at [298, 89] on input "QUERY (incident_finding + detection_finding).* AFTER 24h" at bounding box center [588, 87] width 1095 height 22
